Goal: Complete application form

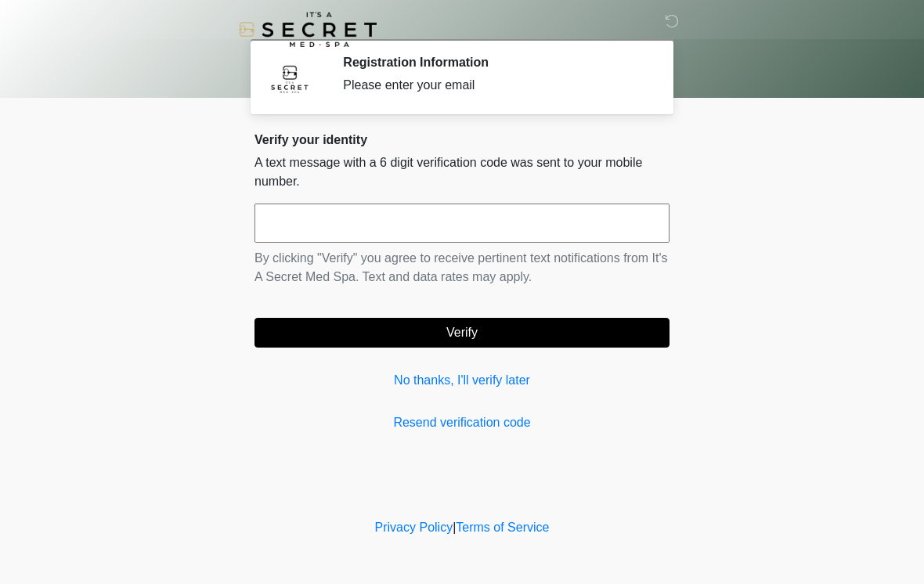
click at [468, 252] on p "By clicking "Verify" you agree to receive pertinent text notifications from It'…" at bounding box center [462, 268] width 415 height 38
click at [540, 219] on input "text" at bounding box center [462, 223] width 415 height 39
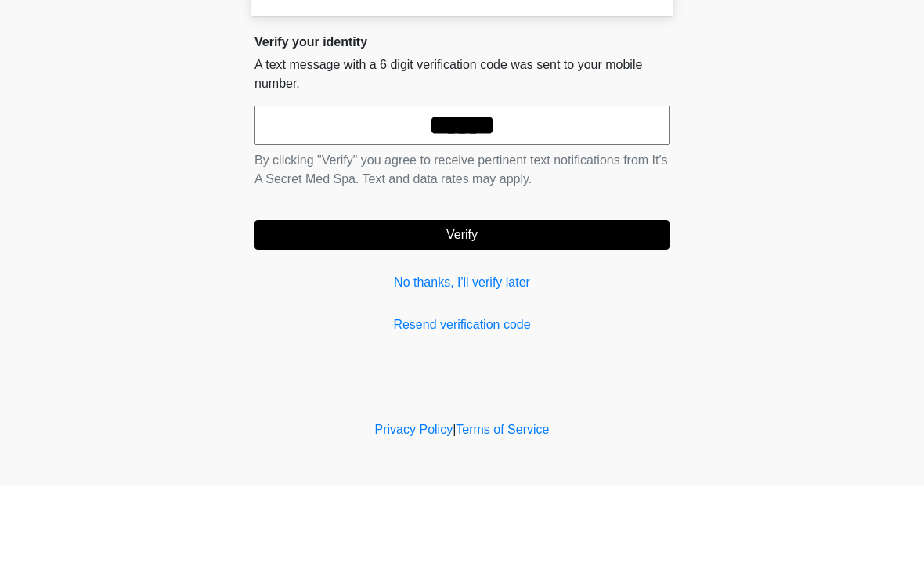
type input "******"
click at [485, 318] on button "Verify" at bounding box center [462, 333] width 415 height 30
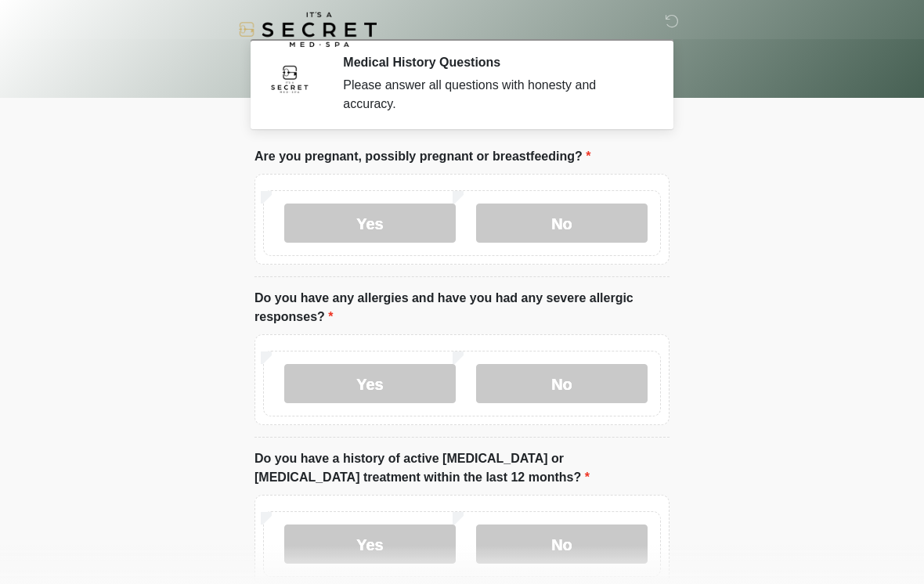
click at [580, 222] on label "No" at bounding box center [562, 223] width 172 height 39
click at [548, 383] on label "No" at bounding box center [562, 383] width 172 height 39
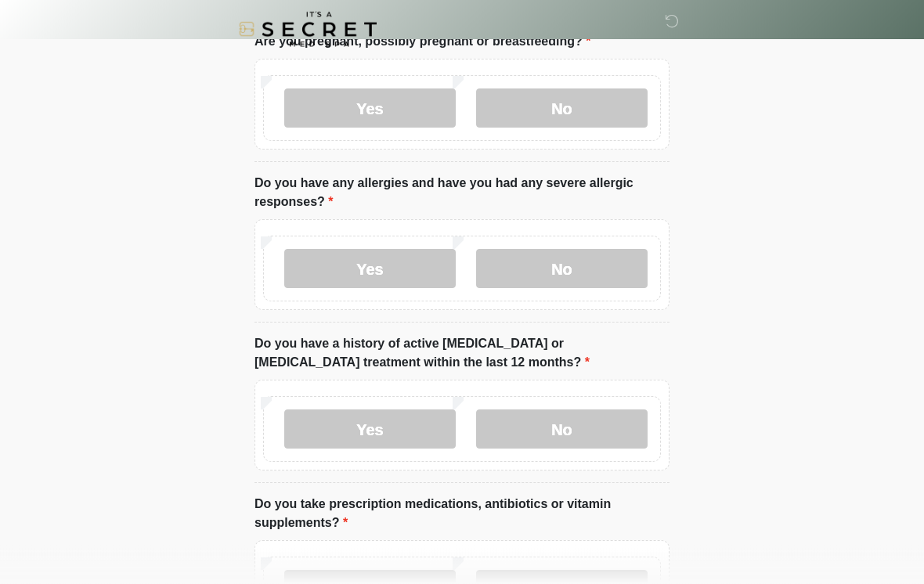
click at [541, 432] on label "No" at bounding box center [562, 429] width 172 height 39
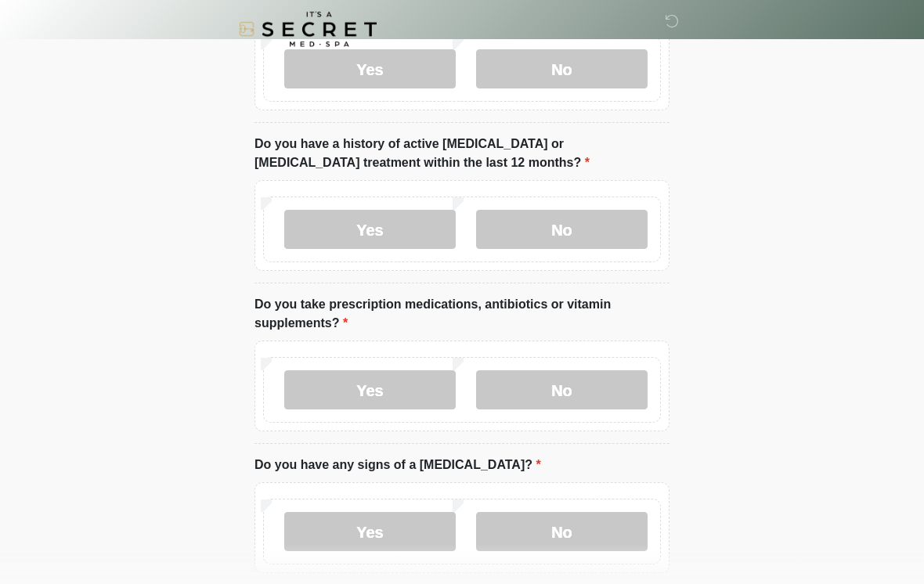
scroll to position [332, 0]
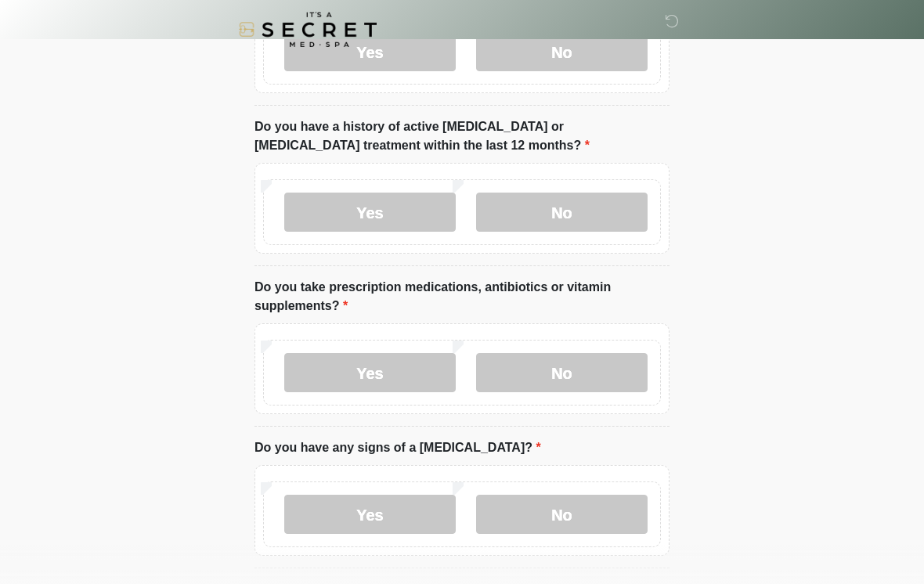
click at [600, 363] on label "No" at bounding box center [562, 372] width 172 height 39
click at [561, 509] on label "No" at bounding box center [562, 514] width 172 height 39
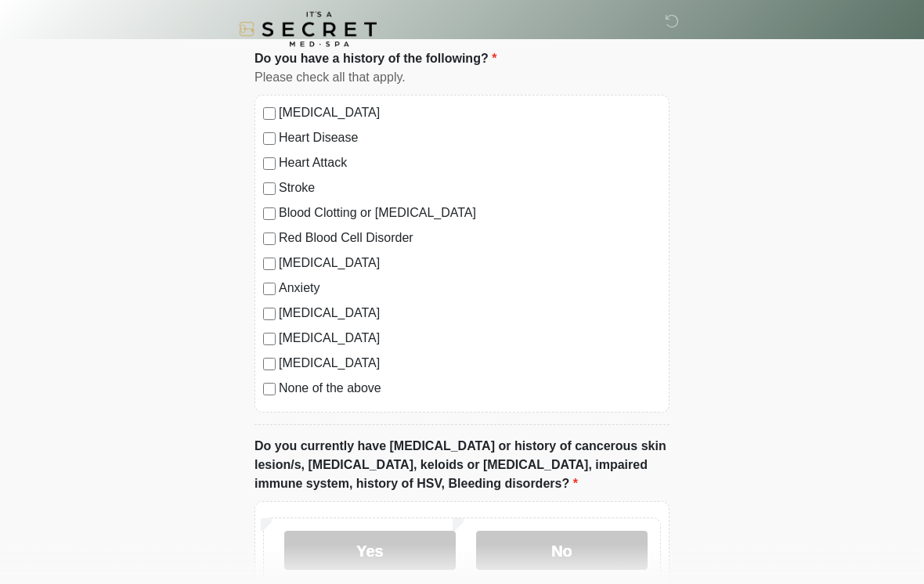
scroll to position [864, 0]
click at [360, 384] on label "None of the above" at bounding box center [470, 387] width 382 height 19
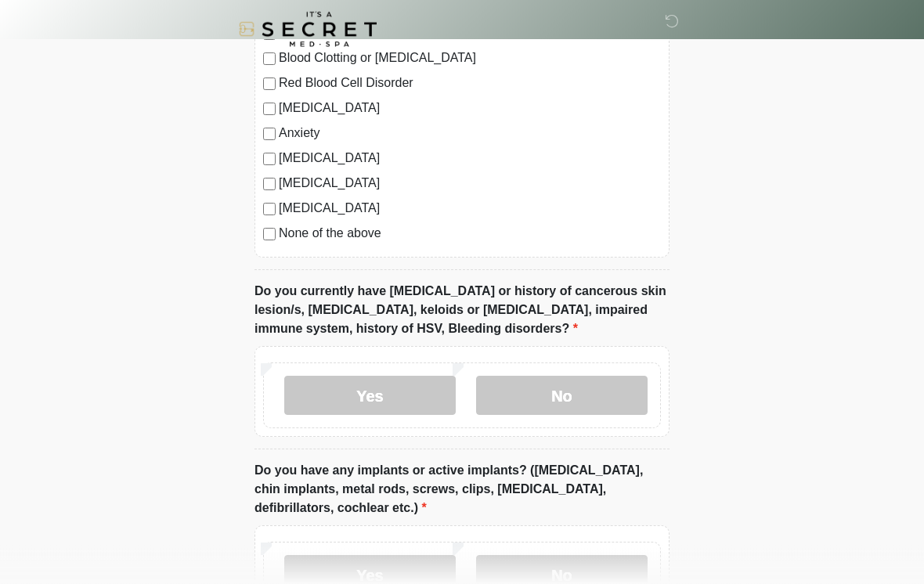
scroll to position [1018, 0]
click at [565, 391] on label "No" at bounding box center [562, 395] width 172 height 39
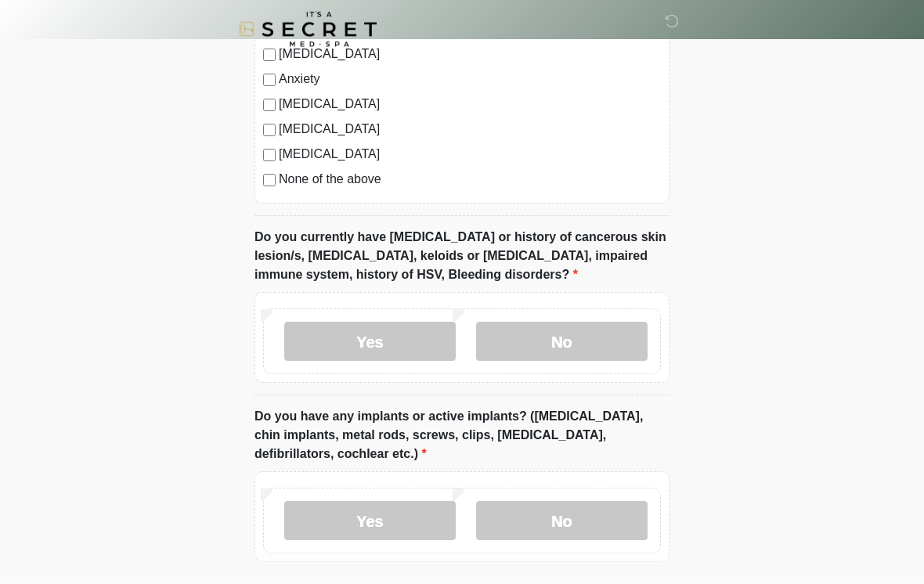
scroll to position [1115, 0]
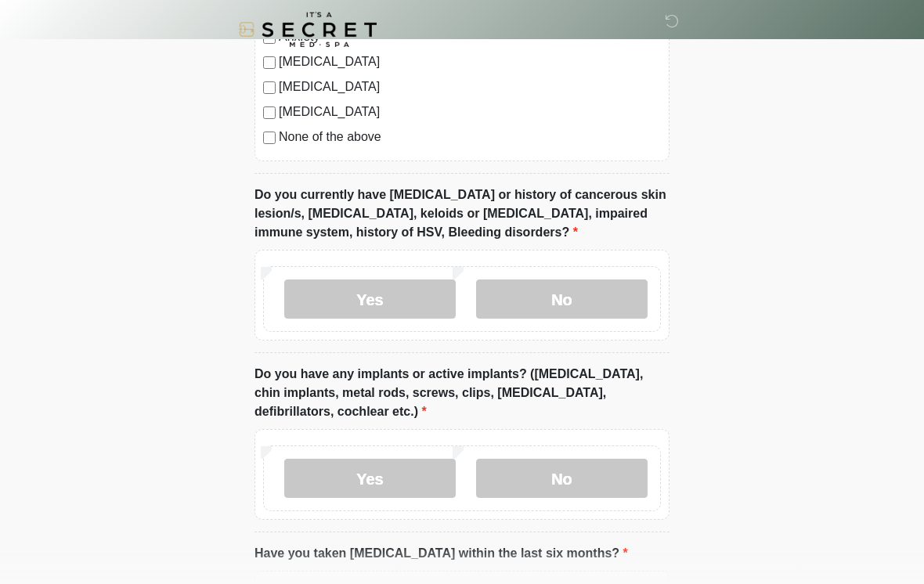
click at [396, 296] on label "Yes" at bounding box center [370, 299] width 172 height 39
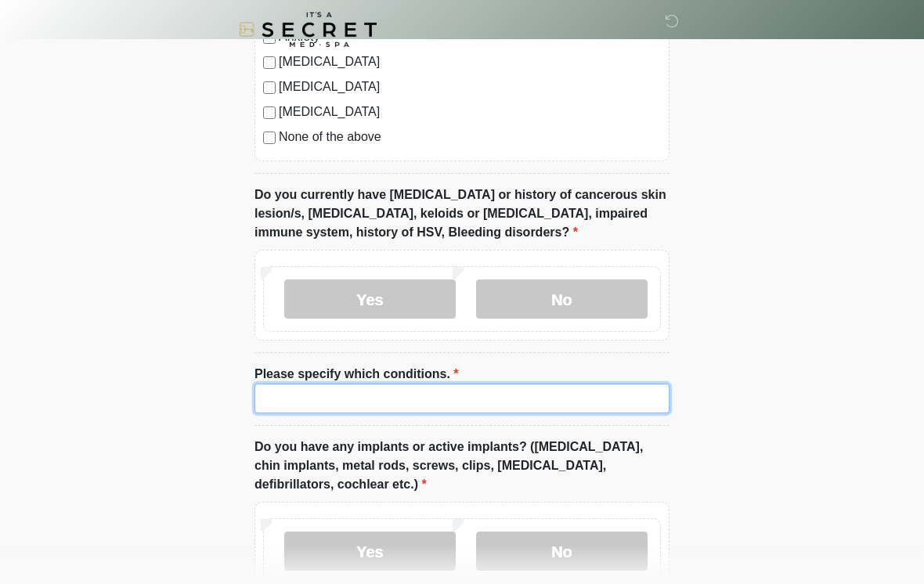
click at [494, 391] on input "Please specify which conditions." at bounding box center [462, 399] width 415 height 30
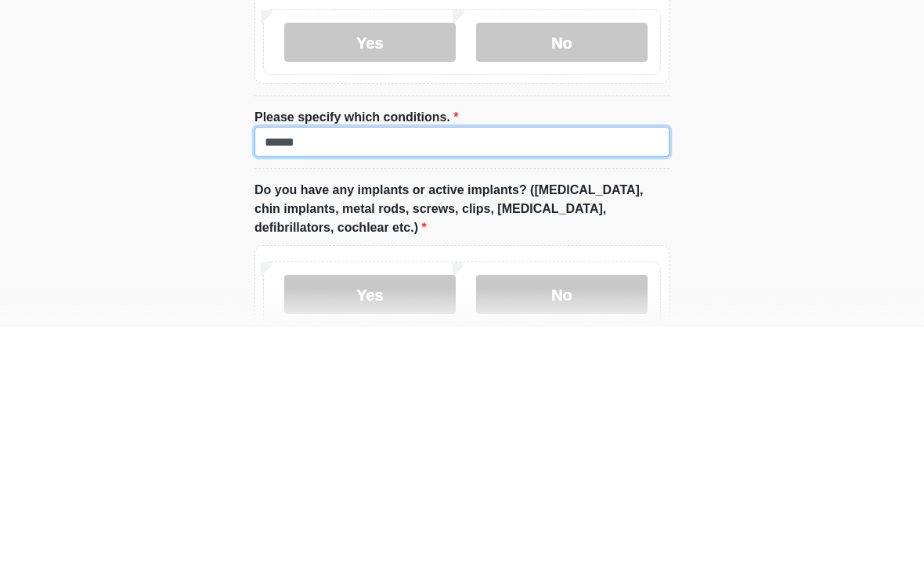
type input "******"
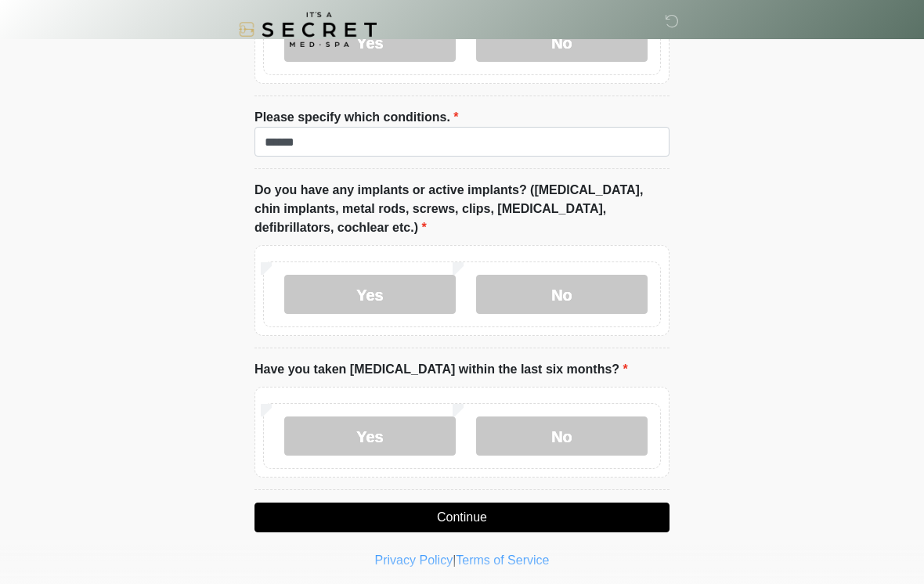
click at [593, 297] on label "No" at bounding box center [562, 294] width 172 height 39
click at [573, 426] on label "No" at bounding box center [562, 436] width 172 height 39
click at [534, 505] on button "Continue" at bounding box center [462, 518] width 415 height 30
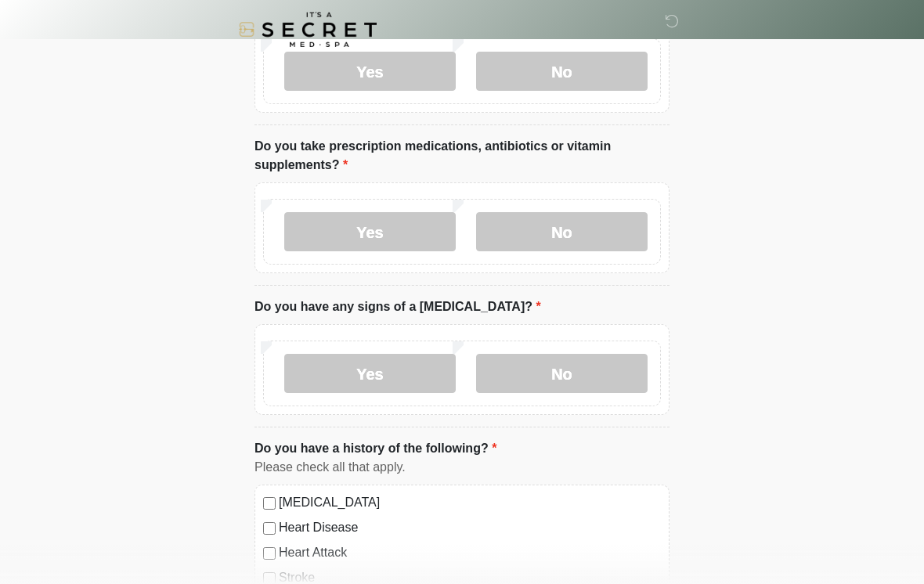
scroll to position [0, 0]
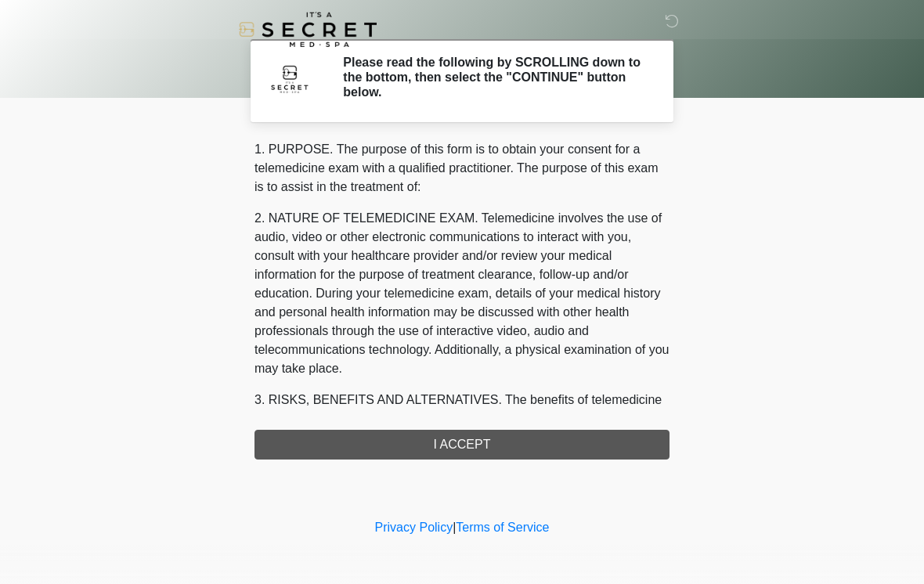
click at [543, 445] on div "1. PURPOSE. The purpose of this form is to obtain your consent for a telemedici…" at bounding box center [462, 300] width 415 height 320
click at [598, 449] on div "1. PURPOSE. The purpose of this form is to obtain your consent for a telemedici…" at bounding box center [462, 300] width 415 height 320
click at [599, 443] on div "1. PURPOSE. The purpose of this form is to obtain your consent for a telemedici…" at bounding box center [462, 300] width 415 height 320
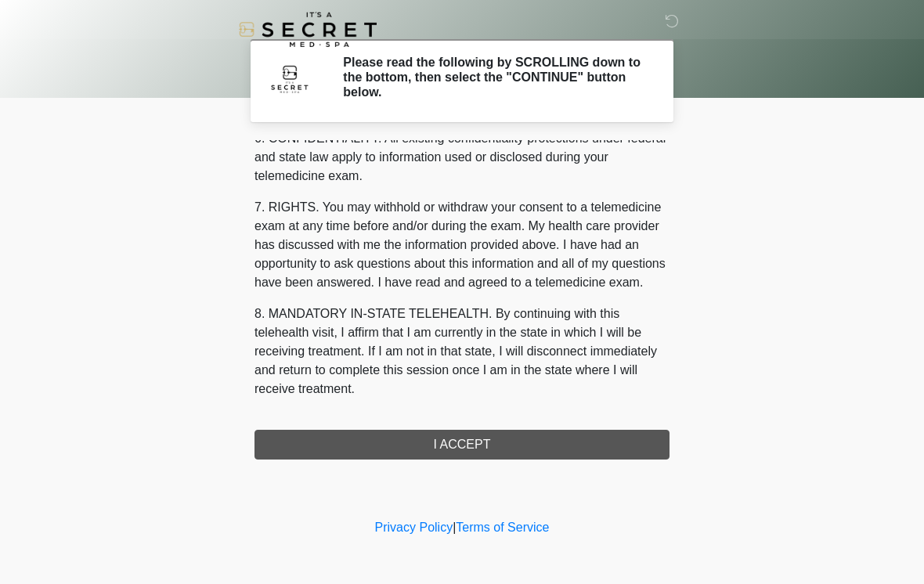
scroll to position [638, 0]
click at [512, 436] on button "I ACCEPT" at bounding box center [462, 445] width 415 height 30
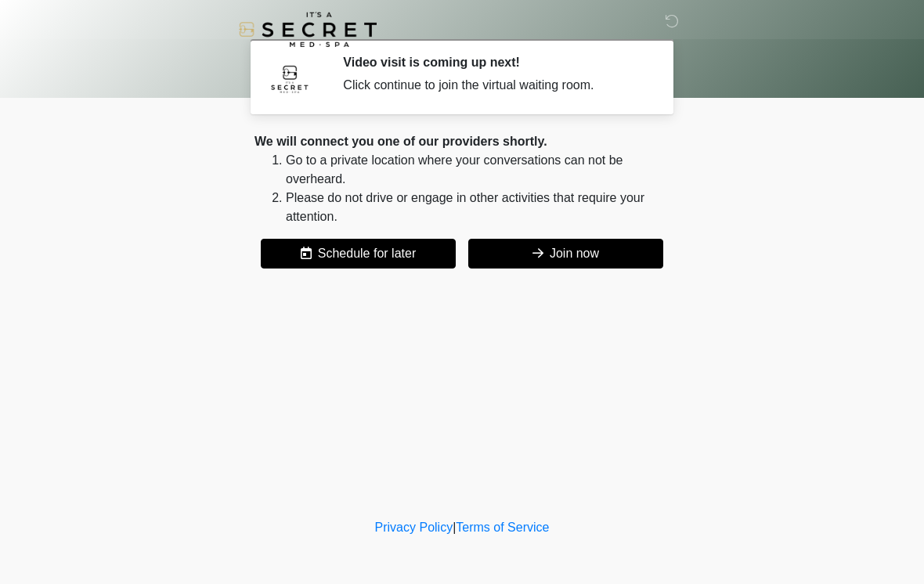
click at [606, 251] on button "Join now" at bounding box center [565, 254] width 195 height 30
